Goal: Task Accomplishment & Management: Manage account settings

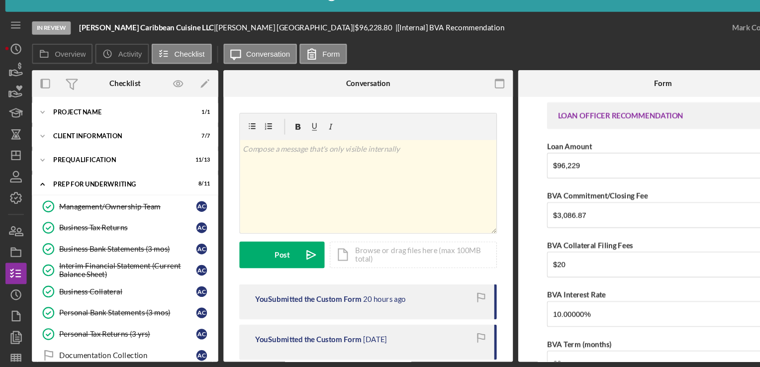
scroll to position [191, 0]
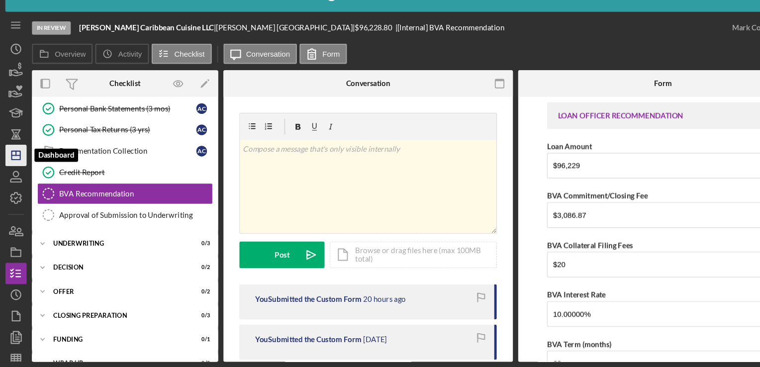
click at [11, 172] on polygon "button" at bounding box center [15, 169] width 8 height 8
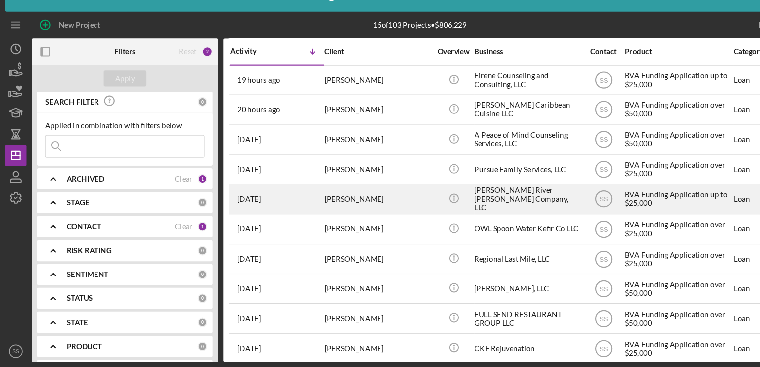
click at [326, 205] on div "[PERSON_NAME]" at bounding box center [352, 210] width 99 height 26
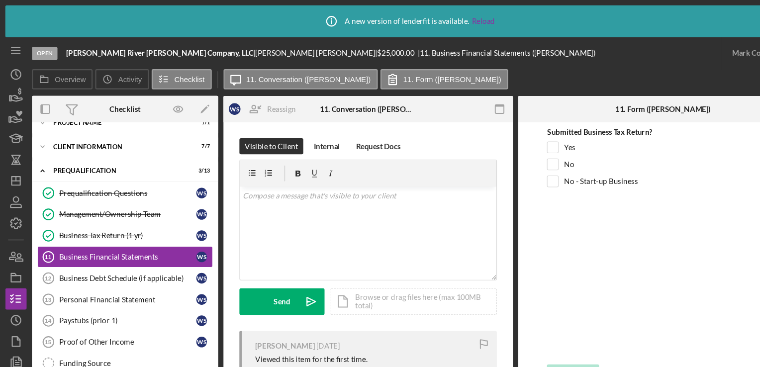
click at [73, 52] on b "[PERSON_NAME] River [PERSON_NAME] Company, LLC" at bounding box center [149, 49] width 175 height 8
click at [34, 46] on div "Open" at bounding box center [42, 50] width 24 height 12
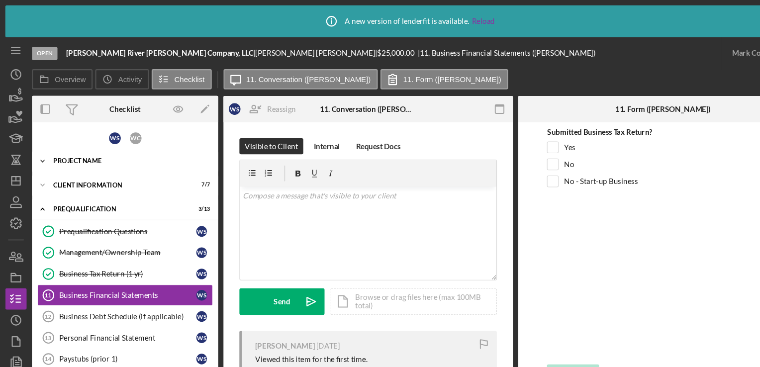
click at [98, 150] on div "Project Name" at bounding box center [121, 151] width 142 height 6
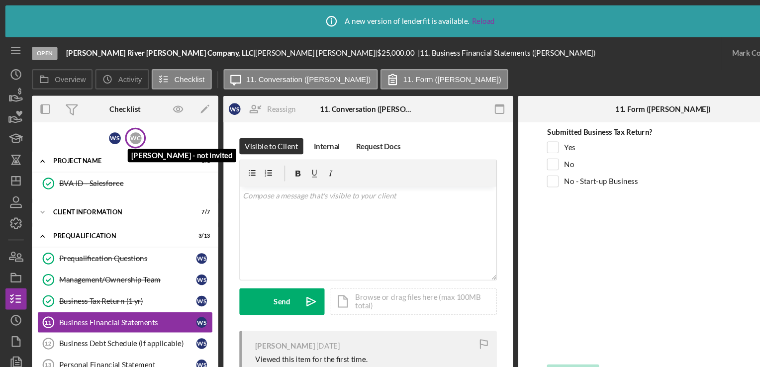
click at [123, 130] on div "W C" at bounding box center [126, 129] width 11 height 11
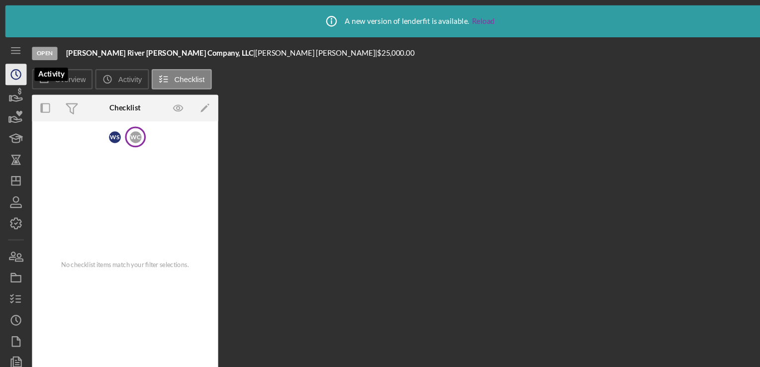
click at [16, 77] on icon "Icon/History" at bounding box center [14, 69] width 25 height 25
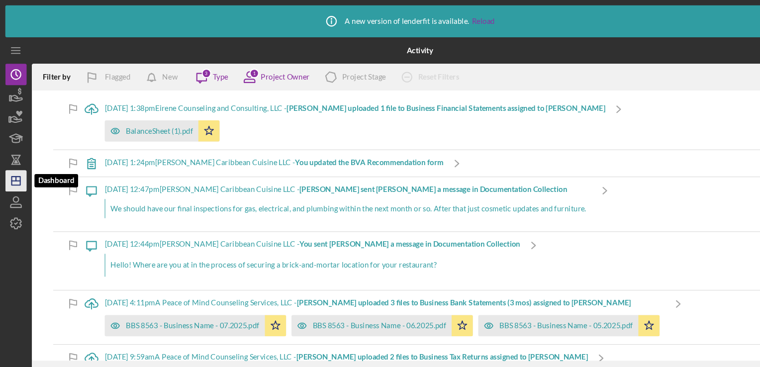
click at [11, 169] on line "button" at bounding box center [15, 169] width 8 height 0
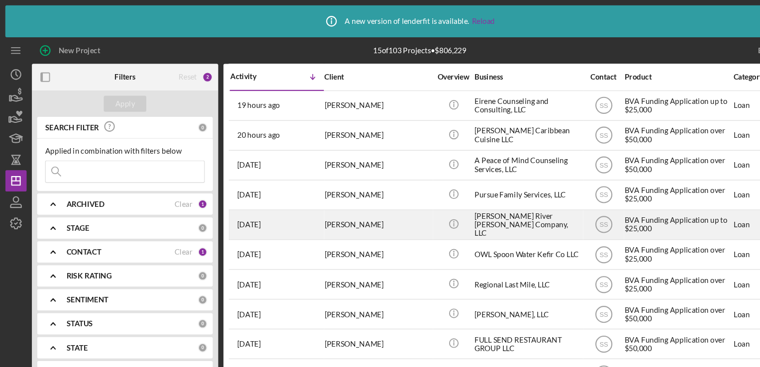
click at [324, 206] on div "[PERSON_NAME]" at bounding box center [352, 210] width 99 height 26
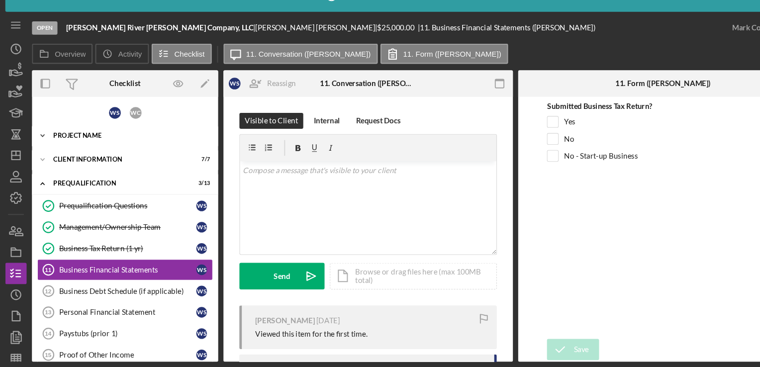
click at [91, 156] on div "Icon/Expander Project Name 1 / 1" at bounding box center [117, 151] width 174 height 20
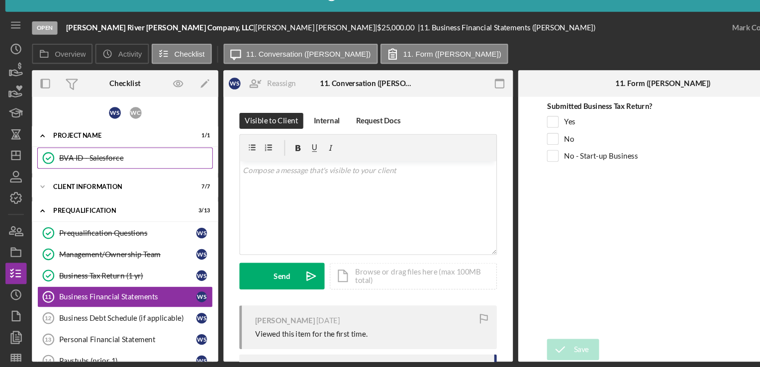
click at [89, 171] on div "BVA ID - Salesforce" at bounding box center [126, 172] width 143 height 8
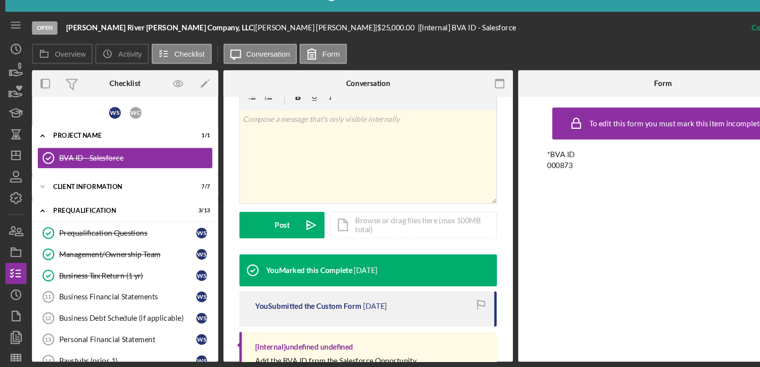
scroll to position [226, 0]
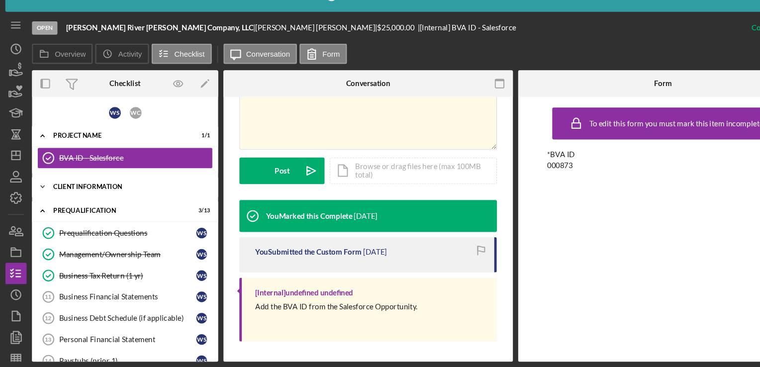
click at [154, 195] on div "Client Information" at bounding box center [121, 198] width 142 height 6
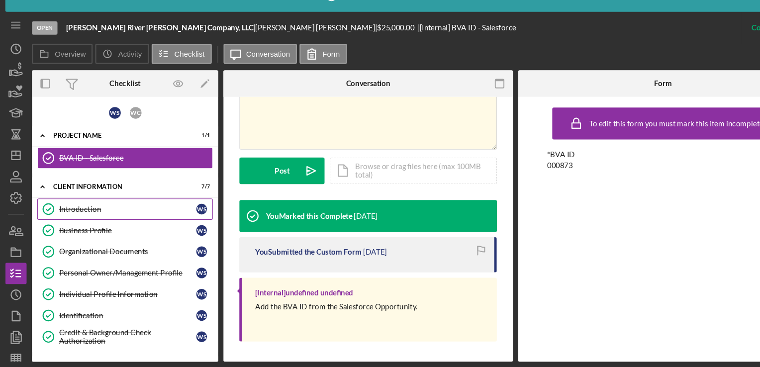
click at [105, 219] on div "Introduction" at bounding box center [119, 219] width 128 height 8
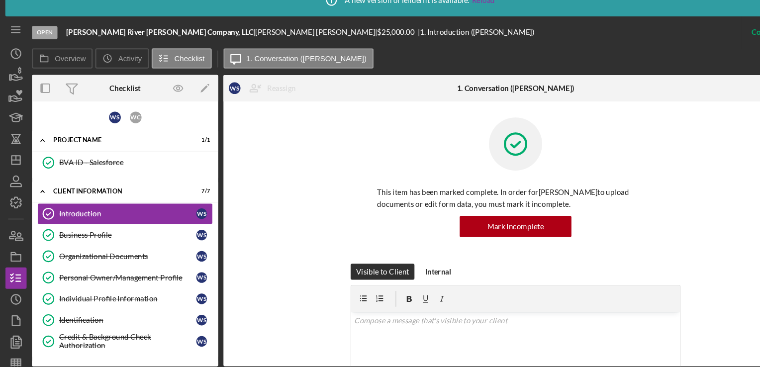
drag, startPoint x: 697, startPoint y: 227, endPoint x: 301, endPoint y: 195, distance: 396.9
click at [301, 195] on div "This item has been marked complete. In order for [PERSON_NAME] to upload docume…" at bounding box center [482, 197] width 516 height 137
click at [118, 126] on div "W C" at bounding box center [126, 128] width 19 height 19
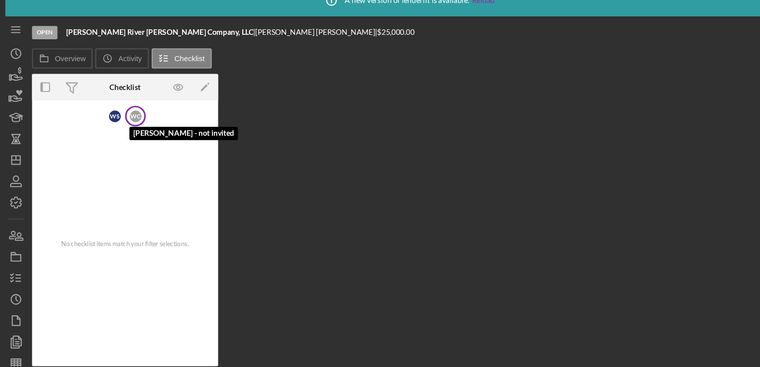
click at [127, 130] on div "W C" at bounding box center [126, 128] width 11 height 11
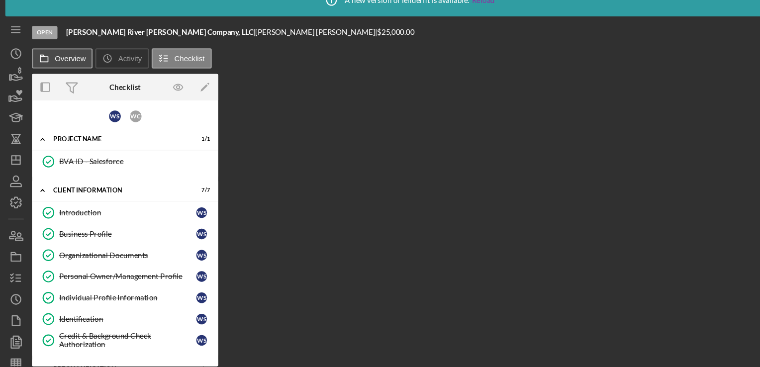
click at [60, 74] on label "Overview" at bounding box center [65, 74] width 29 height 8
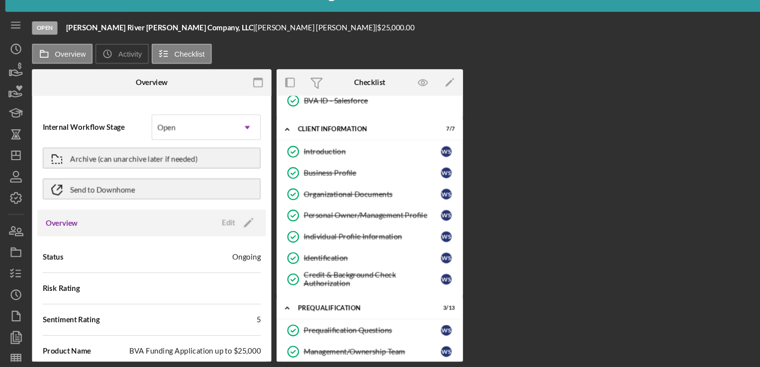
click at [692, 239] on div "Overview Internal Workflow Stage Open Icon/Dropdown Arrow Archive (can unarchiv…" at bounding box center [392, 224] width 725 height 273
click at [13, 235] on icon "button" at bounding box center [14, 239] width 25 height 25
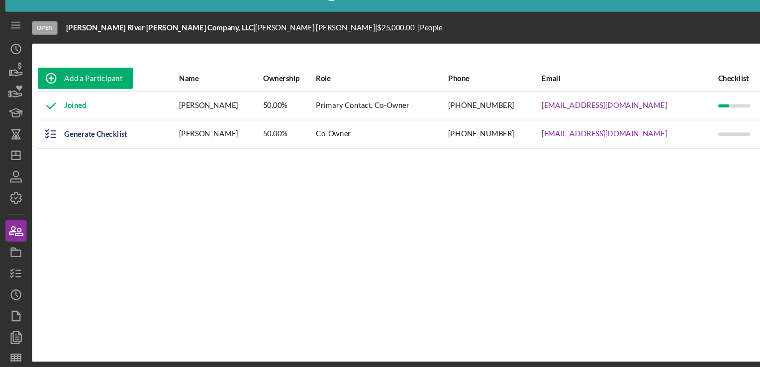
click at [702, 263] on div "Add a Participant Name Ownership Role Phone Email Checklist Actions Joined [PER…" at bounding box center [392, 213] width 725 height 257
click at [62, 103] on div "Add a Participant" at bounding box center [87, 97] width 54 height 20
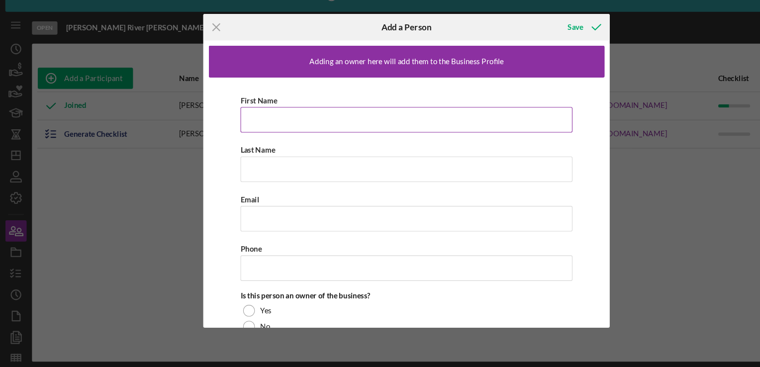
click at [279, 132] on input "First Name" at bounding box center [380, 136] width 310 height 24
type input "[PERSON_NAME]"
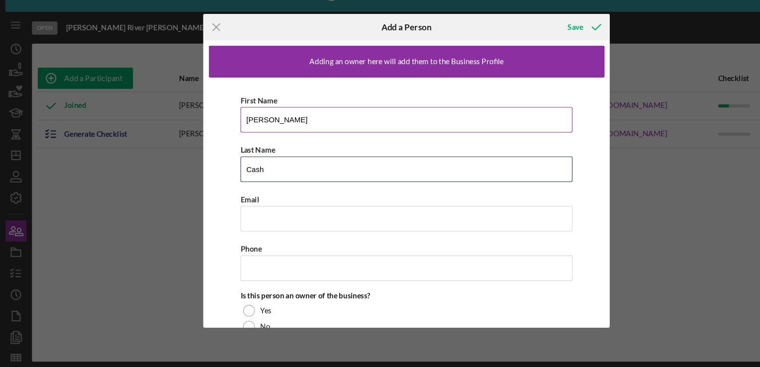
type input "Cash"
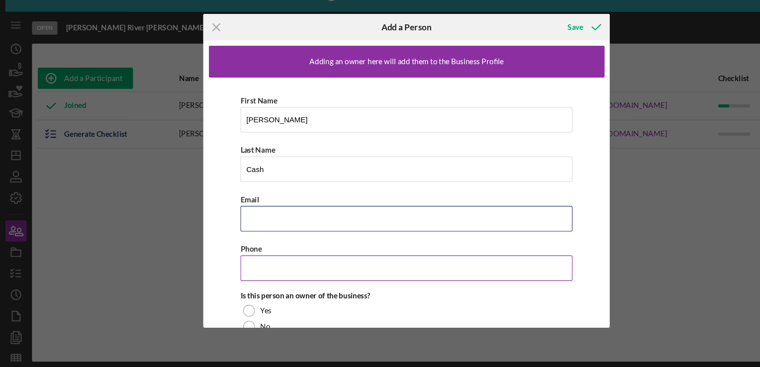
paste input "[EMAIL_ADDRESS][DOMAIN_NAME]"
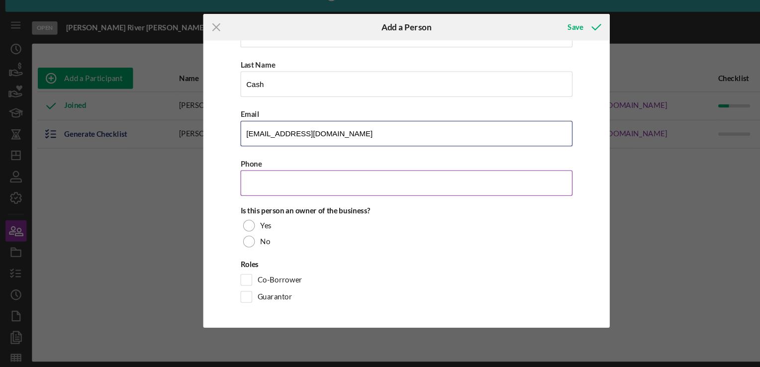
scroll to position [79, 0]
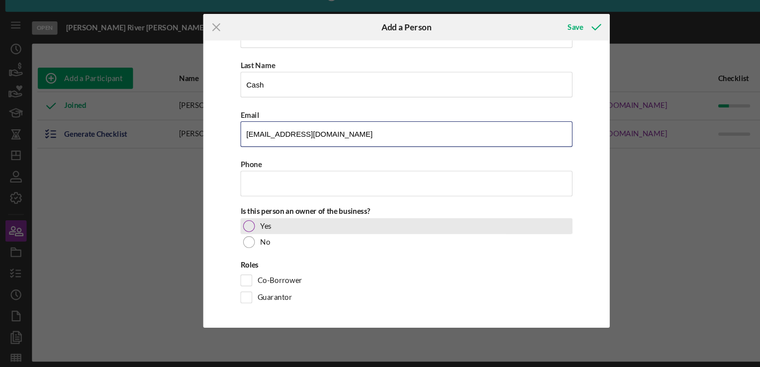
type input "[EMAIL_ADDRESS][DOMAIN_NAME]"
click at [238, 237] on div "Yes" at bounding box center [380, 235] width 310 height 15
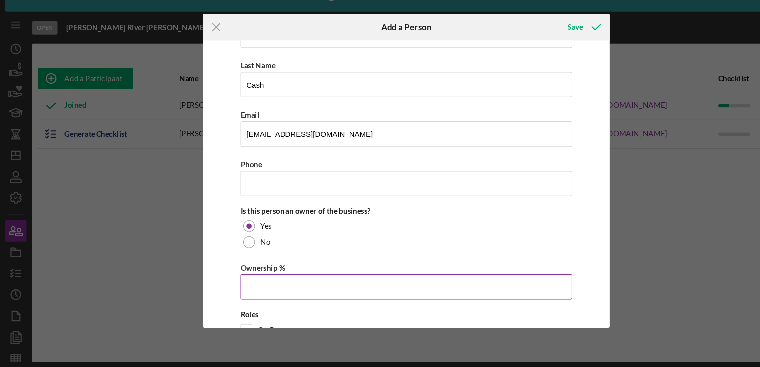
scroll to position [125, 0]
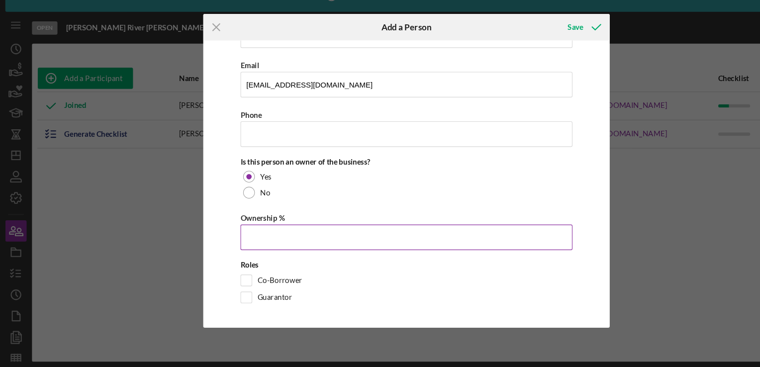
click at [245, 243] on input "Ownership %" at bounding box center [380, 246] width 310 height 24
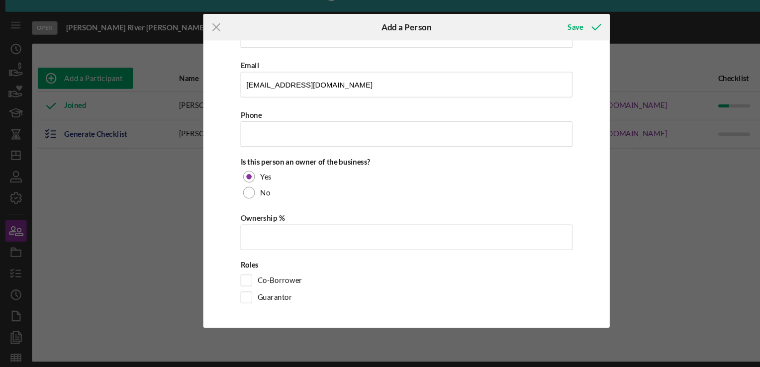
click at [230, 320] on div "First Name [PERSON_NAME] Last Name Cash Email [EMAIL_ADDRESS][DOMAIN_NAME] Phon…" at bounding box center [380, 149] width 370 height 356
click at [536, 54] on div "Save" at bounding box center [537, 49] width 14 height 20
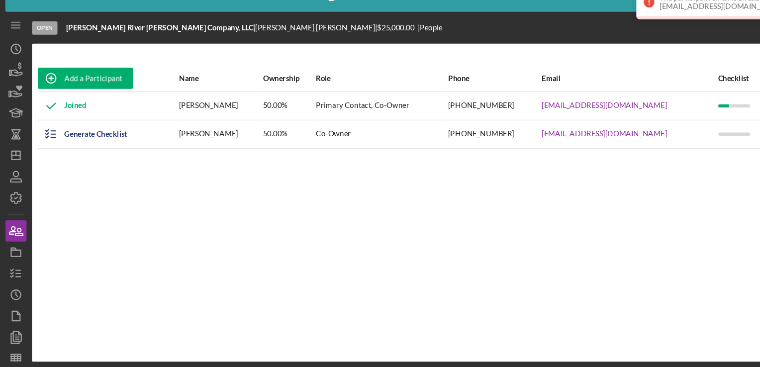
scroll to position [0, 0]
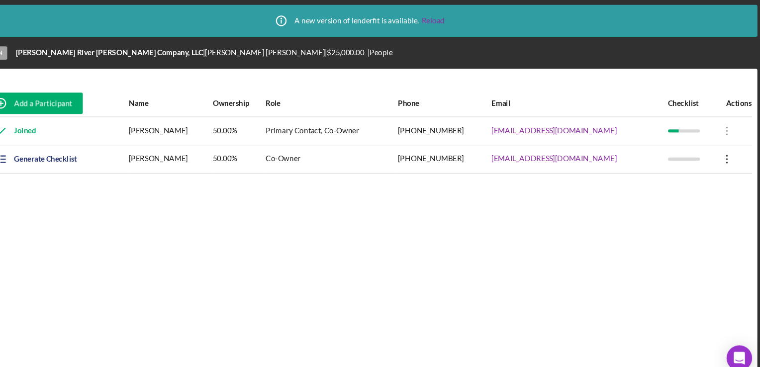
click at [718, 149] on icon "Icon/Overflow" at bounding box center [726, 149] width 25 height 25
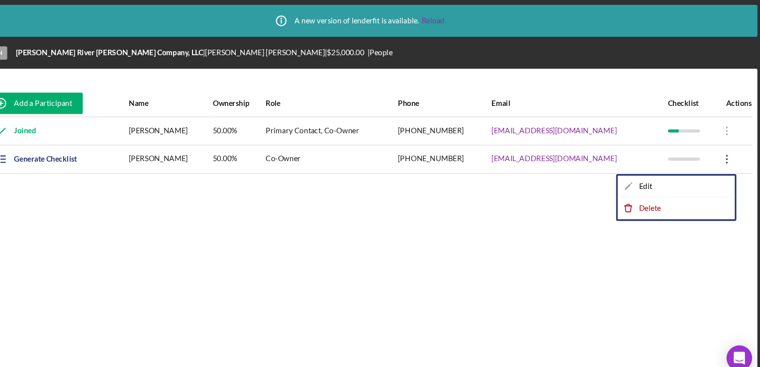
click at [372, 237] on div "Add a Participant Name Ownership Role Phone Email Checklist Actions Joined [PER…" at bounding box center [392, 213] width 725 height 257
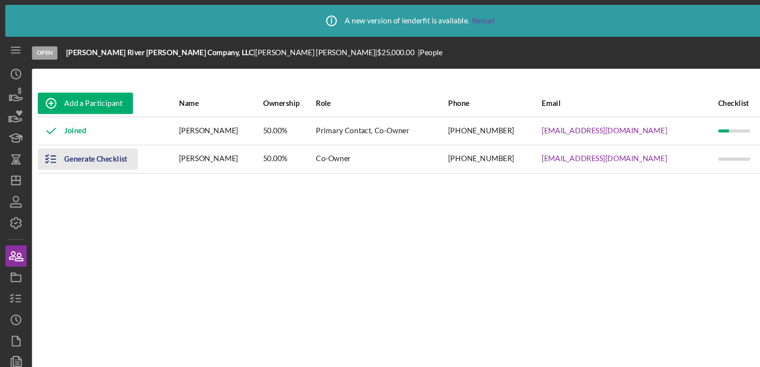
click at [43, 149] on icon "button" at bounding box center [47, 149] width 25 height 25
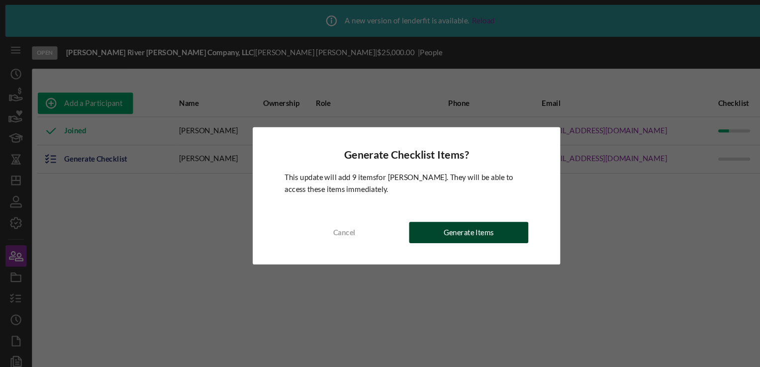
click at [438, 216] on div "Generate Items" at bounding box center [438, 218] width 47 height 20
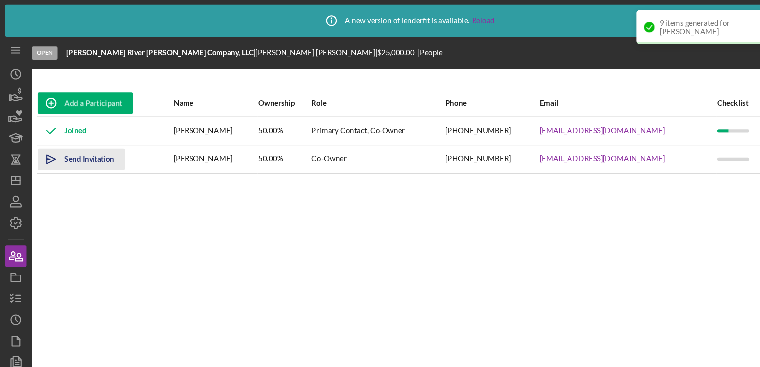
click at [72, 151] on div "Send Invitation" at bounding box center [83, 149] width 47 height 20
